Goal: Transaction & Acquisition: Purchase product/service

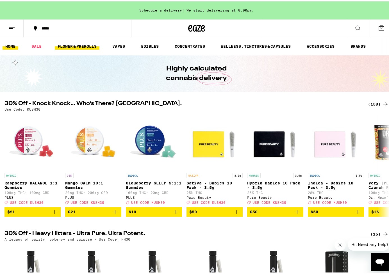
click at [82, 47] on link "FLOWER & PREROLLS" at bounding box center [77, 45] width 45 height 7
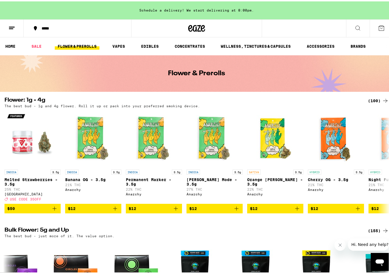
click at [195, 24] on icon at bounding box center [197, 27] width 8 height 7
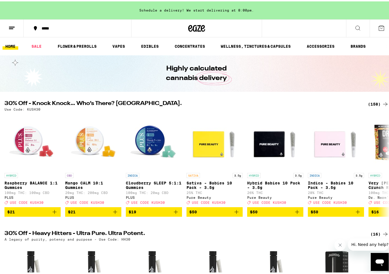
click at [373, 104] on div "(158)" at bounding box center [378, 103] width 21 height 7
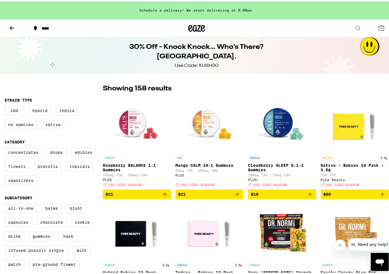
click at [19, 170] on label "Flowers" at bounding box center [16, 166] width 25 height 10
click at [6, 148] on input "Flowers" at bounding box center [6, 147] width 0 height 0
checkbox input "true"
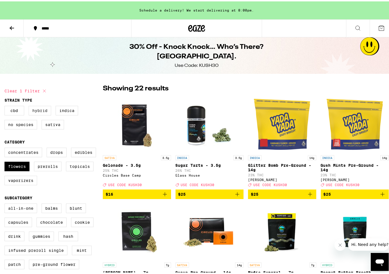
click at [35, 108] on label "Hybrid" at bounding box center [40, 110] width 22 height 10
click at [6, 106] on input "Hybrid" at bounding box center [6, 105] width 0 height 0
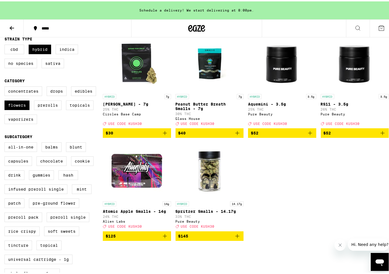
scroll to position [61, 0]
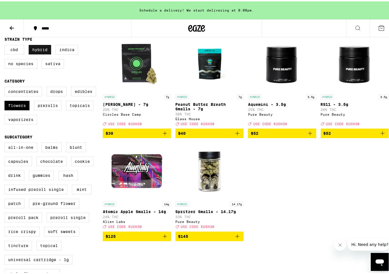
click at [48, 49] on label "Hybrid" at bounding box center [40, 49] width 22 height 10
click at [6, 45] on input "Hybrid" at bounding box center [6, 44] width 0 height 0
checkbox input "false"
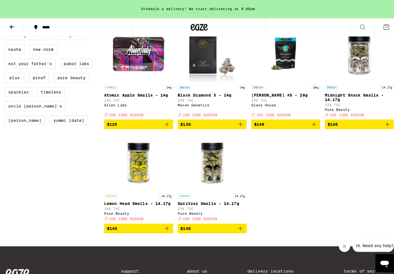
scroll to position [495, 0]
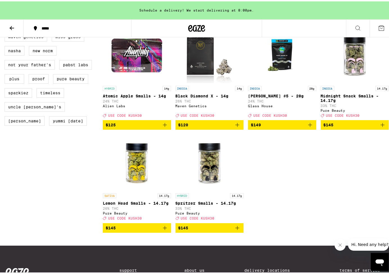
click at [270, 70] on img "Open page for Donny Burger #5 - 28g from Glass House" at bounding box center [282, 54] width 56 height 56
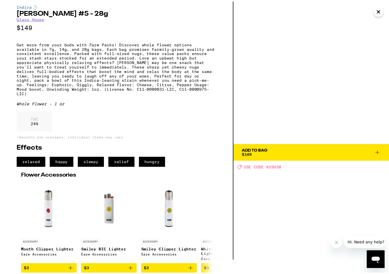
scroll to position [27, 0]
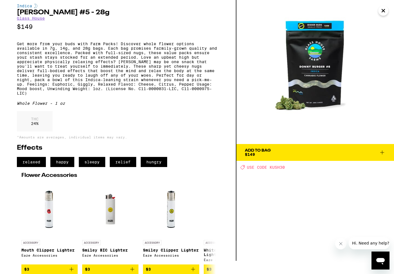
click at [262, 144] on button "Add To Bag $149" at bounding box center [314, 152] width 157 height 17
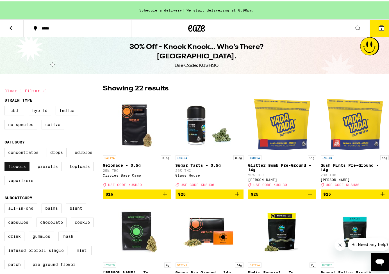
click at [11, 166] on label "Flowers" at bounding box center [16, 166] width 25 height 10
click at [6, 148] on input "Flowers" at bounding box center [6, 147] width 0 height 0
checkbox input "false"
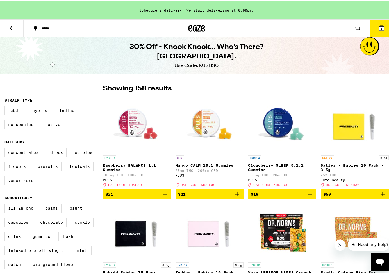
click at [26, 182] on label "Vaporizers" at bounding box center [20, 180] width 33 height 10
click at [6, 148] on input "Vaporizers" at bounding box center [6, 147] width 0 height 0
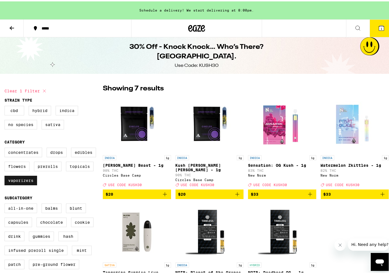
click at [15, 184] on label "Vaporizers" at bounding box center [20, 180] width 33 height 10
click at [6, 148] on input "Vaporizers" at bounding box center [6, 147] width 0 height 0
checkbox input "false"
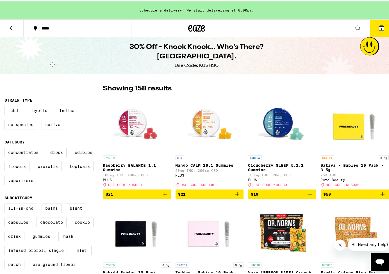
click at [78, 151] on label "Edibles" at bounding box center [83, 152] width 25 height 10
click at [6, 148] on input "Edibles" at bounding box center [6, 147] width 0 height 0
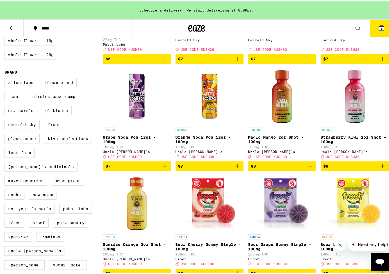
scroll to position [357, 0]
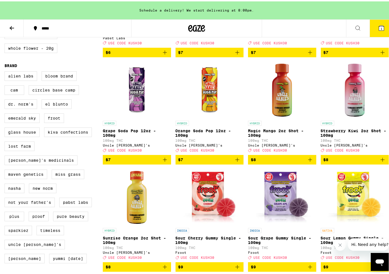
click at [134, 162] on span "$7" at bounding box center [137, 158] width 63 height 7
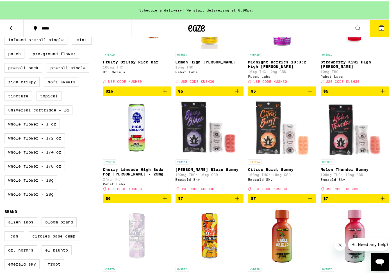
scroll to position [211, 0]
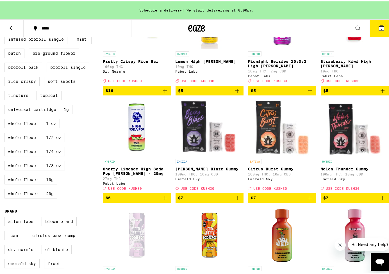
click at [236, 200] on icon "Add to bag" at bounding box center [237, 196] width 7 height 7
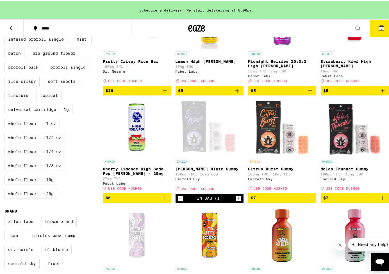
click at [307, 200] on icon "Add to bag" at bounding box center [310, 196] width 7 height 7
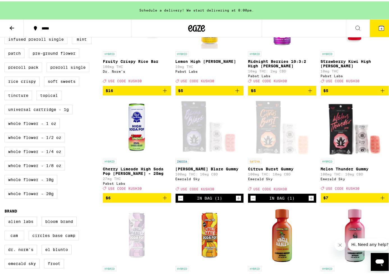
click at [380, 200] on icon "Add to bag" at bounding box center [383, 196] width 7 height 7
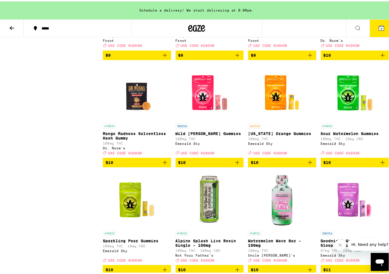
scroll to position [679, 0]
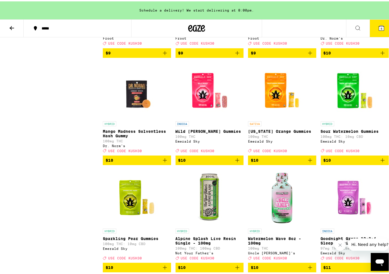
click at [383, 164] on button "$10" at bounding box center [355, 159] width 68 height 10
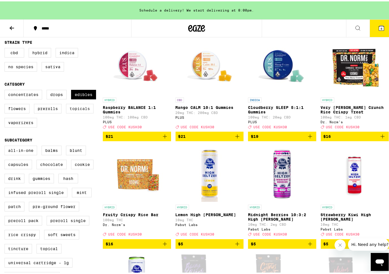
scroll to position [59, 0]
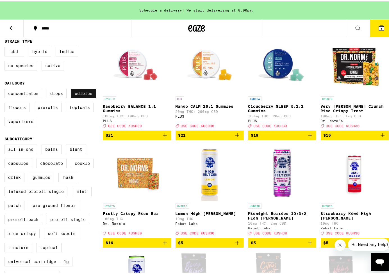
click at [78, 94] on label "Edibles" at bounding box center [83, 92] width 25 height 10
click at [6, 89] on input "Edibles" at bounding box center [6, 88] width 0 height 0
checkbox input "false"
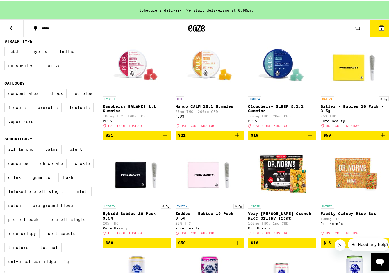
click at [15, 53] on label "CBD" at bounding box center [14, 51] width 20 height 10
click at [6, 47] on input "CBD" at bounding box center [6, 46] width 0 height 0
checkbox input "true"
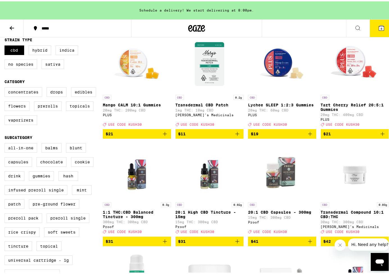
scroll to position [56, 0]
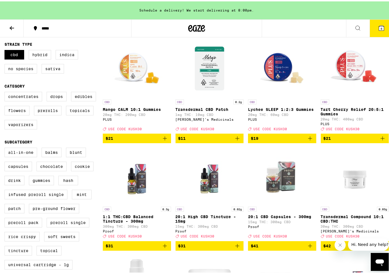
click at [353, 65] on img "Open page for Tart Cherry Relief 20:5:1 Gummies from PLUS" at bounding box center [355, 67] width 56 height 56
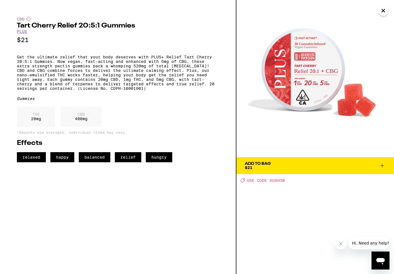
click at [381, 12] on icon "Close" at bounding box center [383, 10] width 7 height 8
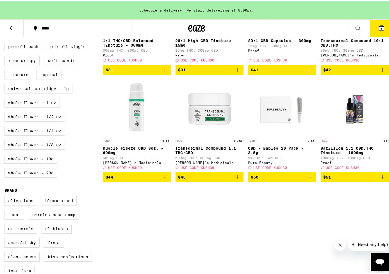
scroll to position [234, 0]
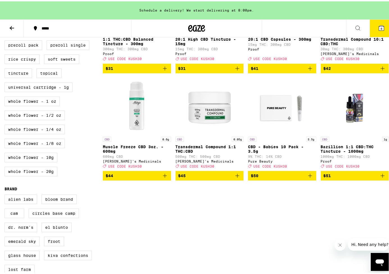
click at [221, 109] on img "Open page for Transdermal Compound 1:1 THC:CBD from Mary's Medicinals" at bounding box center [210, 104] width 56 height 56
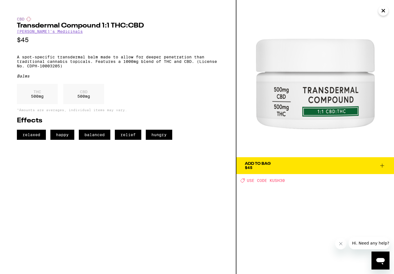
click at [385, 12] on icon "Close" at bounding box center [383, 10] width 7 height 8
